Goal: Navigation & Orientation: Find specific page/section

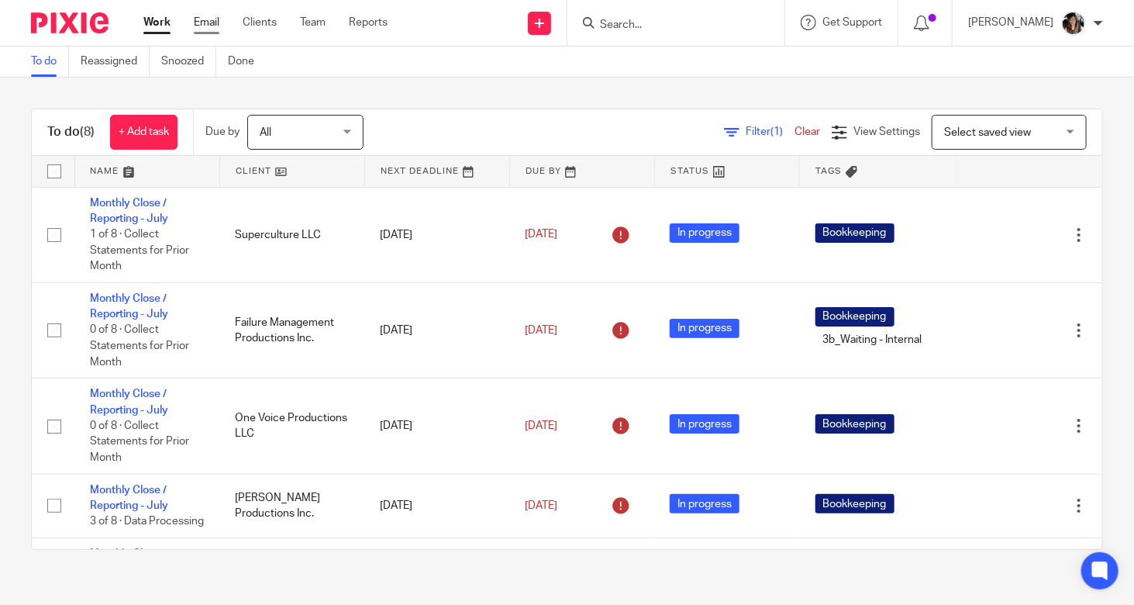
click at [196, 22] on link "Email" at bounding box center [207, 23] width 26 height 16
